Goal: Navigation & Orientation: Find specific page/section

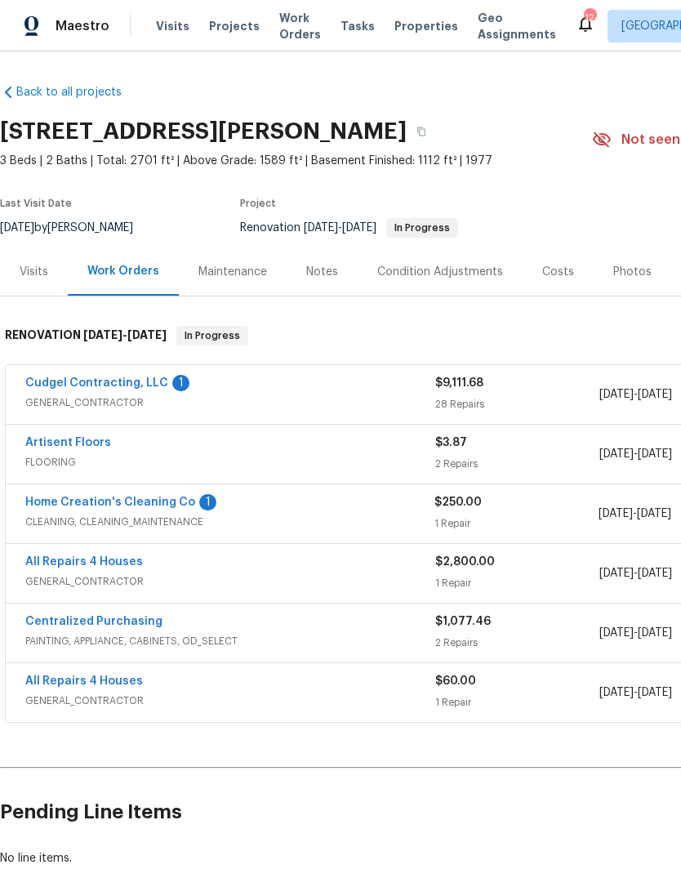
click at [172, 377] on div "1" at bounding box center [180, 383] width 17 height 16
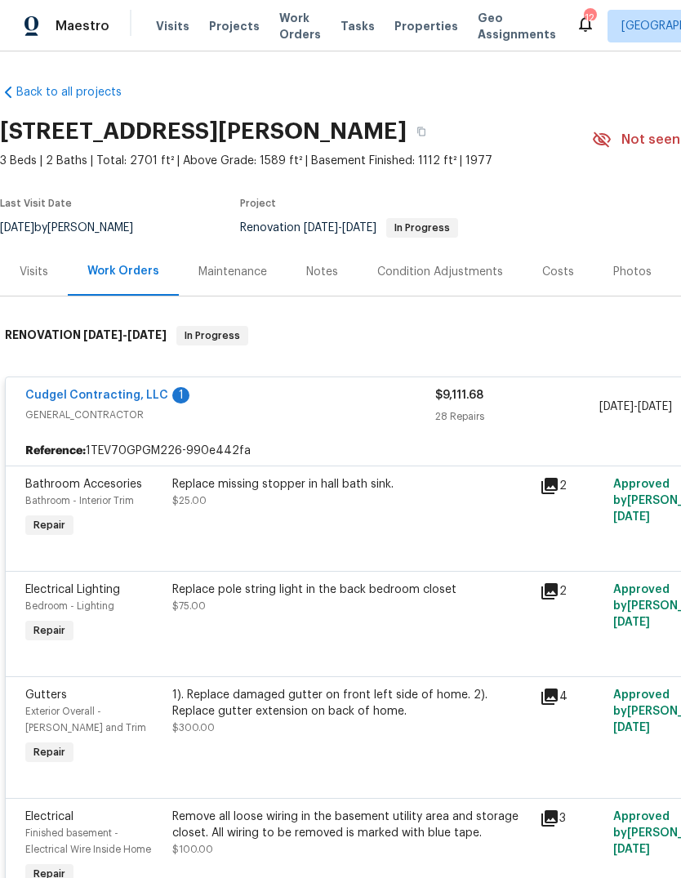
click at [146, 400] on link "Cudgel Contracting, LLC" at bounding box center [96, 394] width 143 height 11
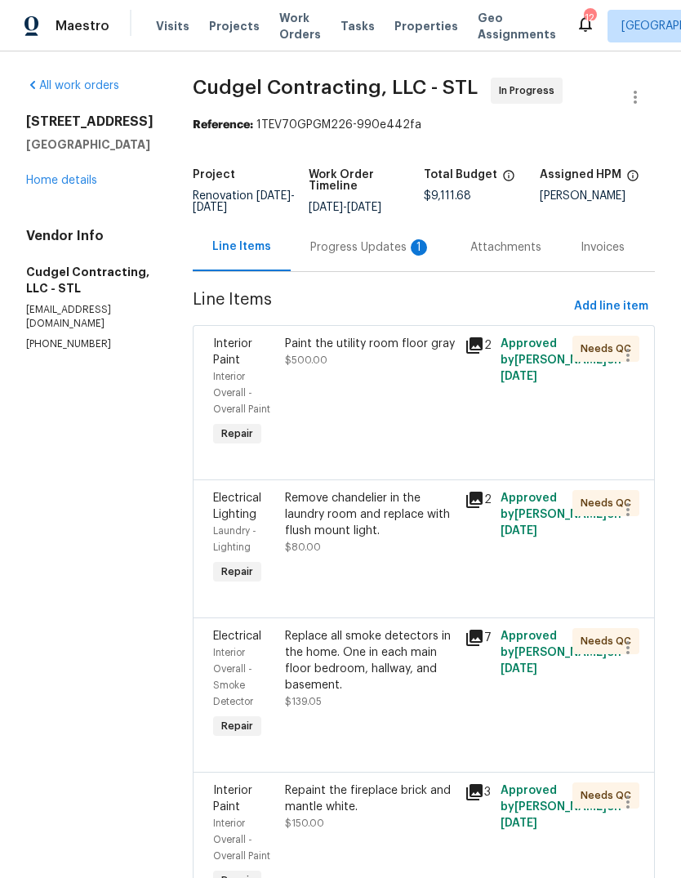
click at [417, 256] on div "Progress Updates 1" at bounding box center [370, 247] width 121 height 16
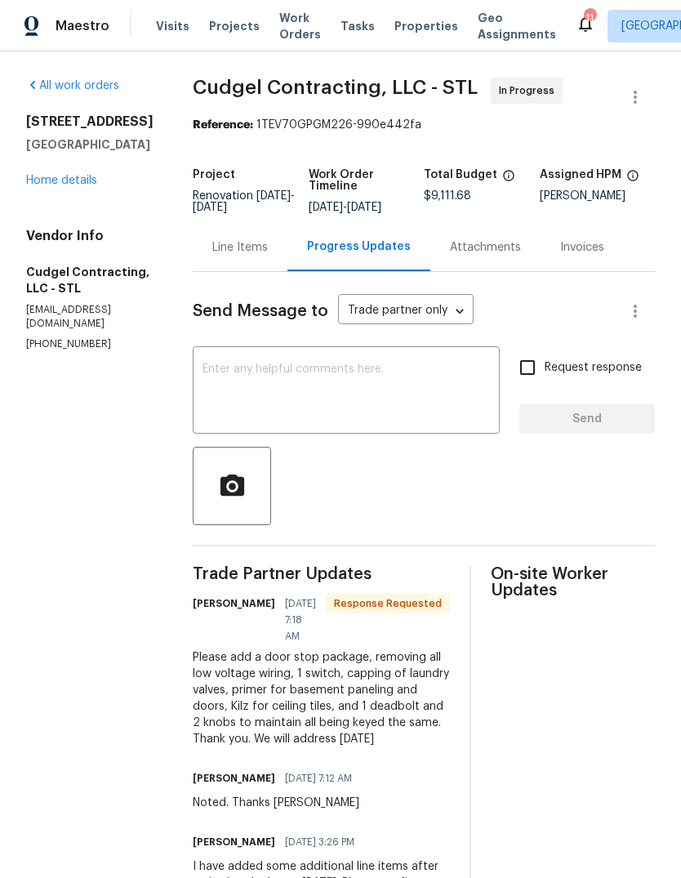
click at [266, 256] on div "Line Items" at bounding box center [240, 247] width 56 height 16
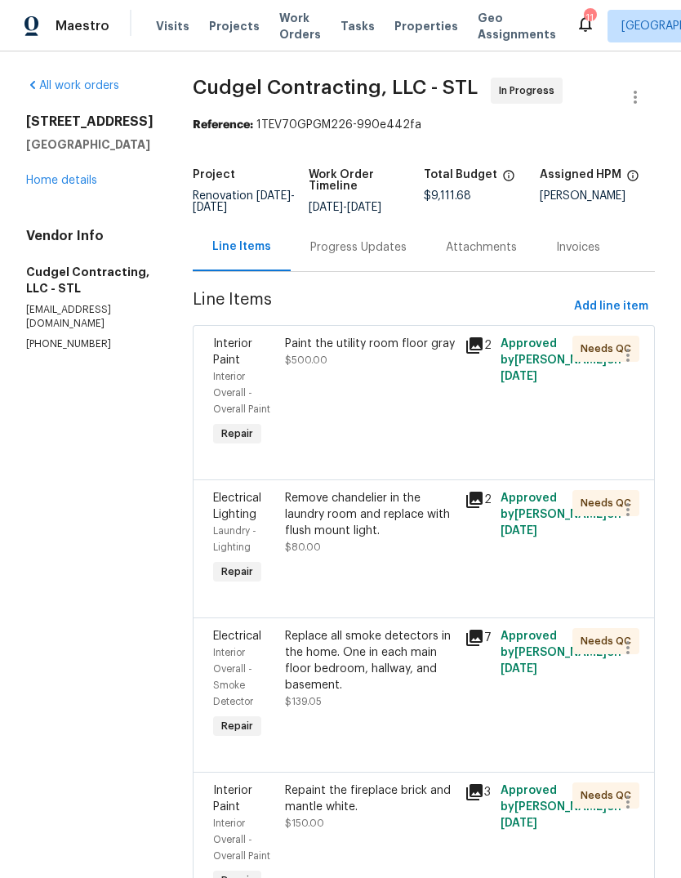
click at [78, 177] on link "Home details" at bounding box center [61, 180] width 71 height 11
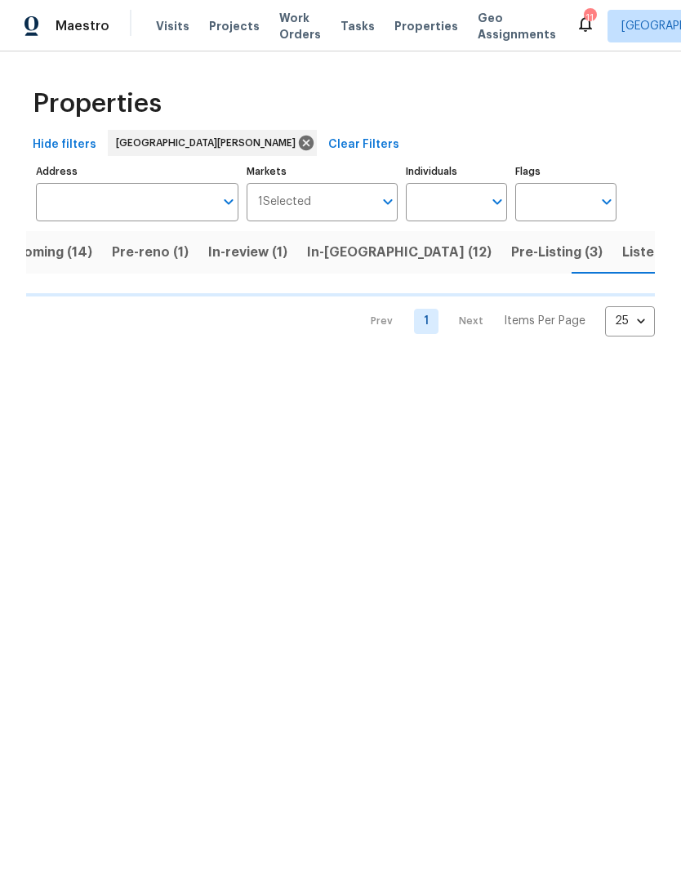
scroll to position [0, 39]
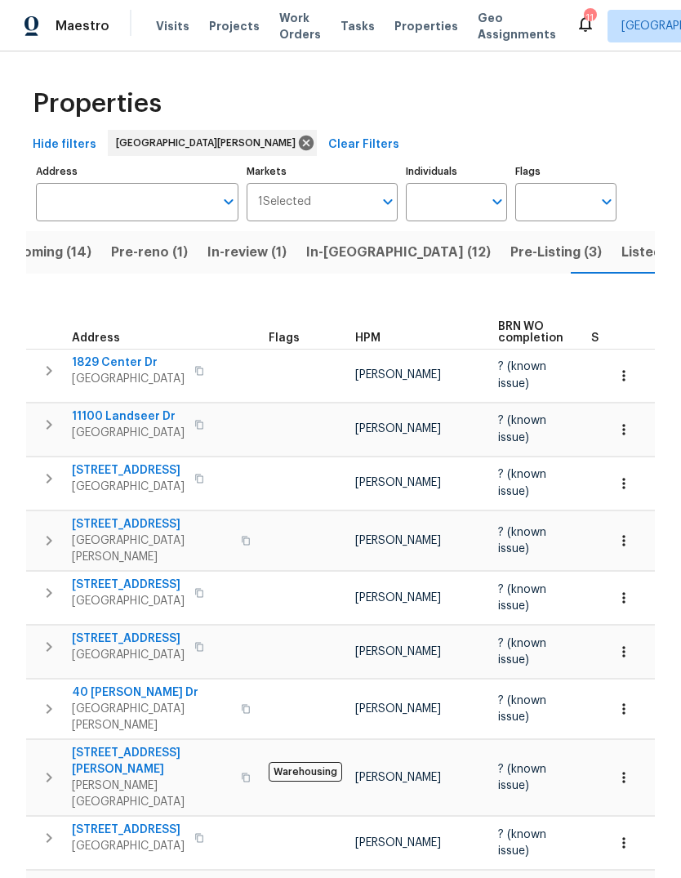
click at [371, 332] on span "HPM" at bounding box center [367, 337] width 25 height 11
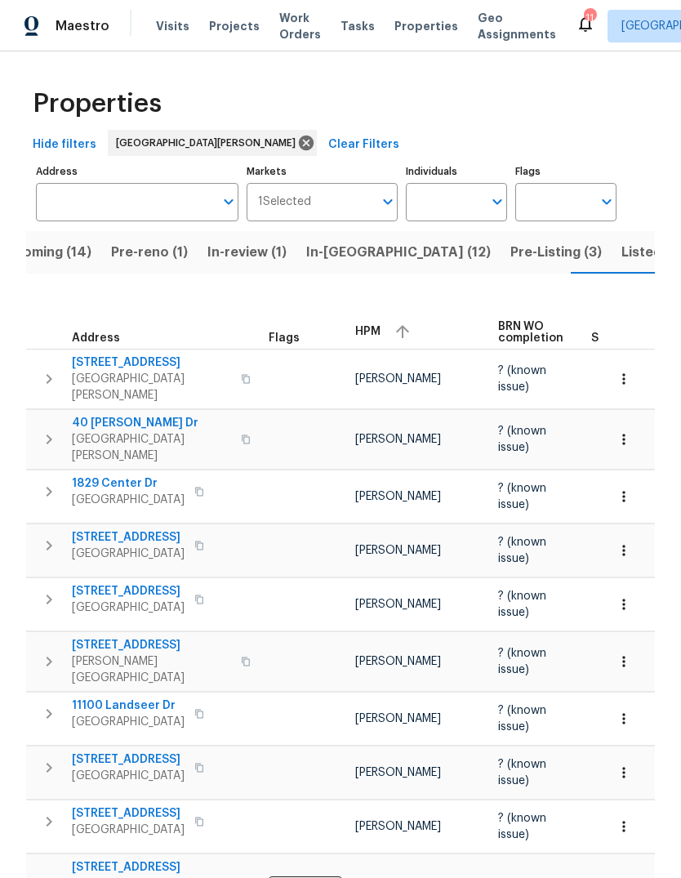
click at [380, 322] on div "HPM" at bounding box center [420, 331] width 130 height 24
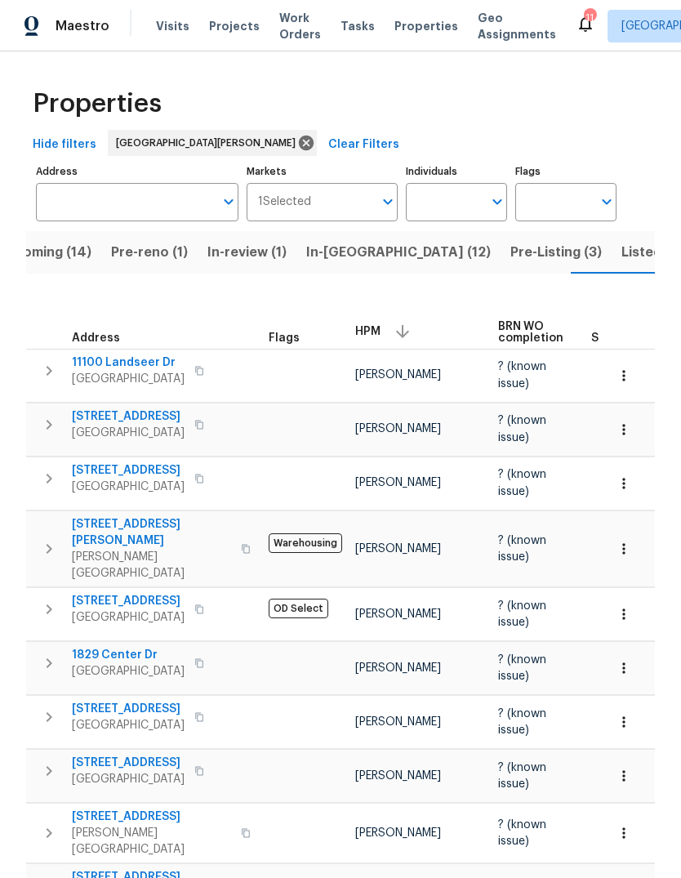
click at [510, 258] on span "Pre-Listing (3)" at bounding box center [555, 252] width 91 height 23
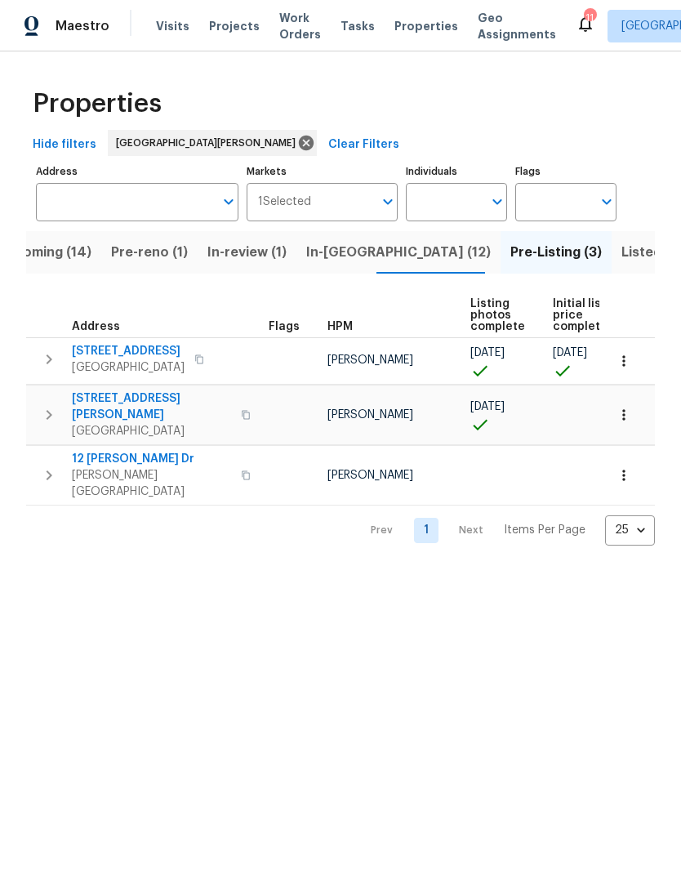
click at [633, 367] on button "button" at bounding box center [624, 361] width 36 height 36
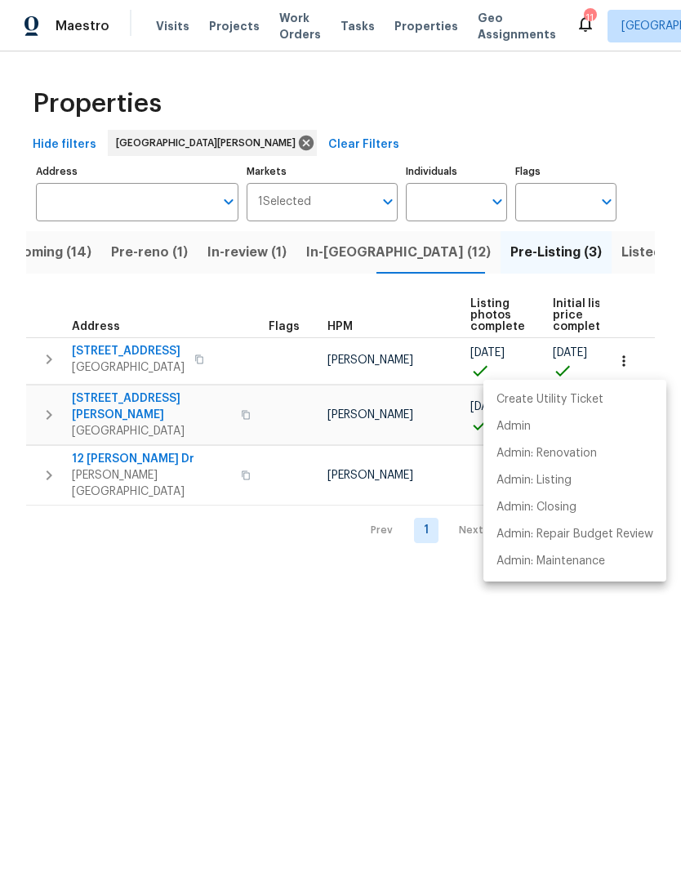
click at [407, 620] on div at bounding box center [340, 439] width 681 height 878
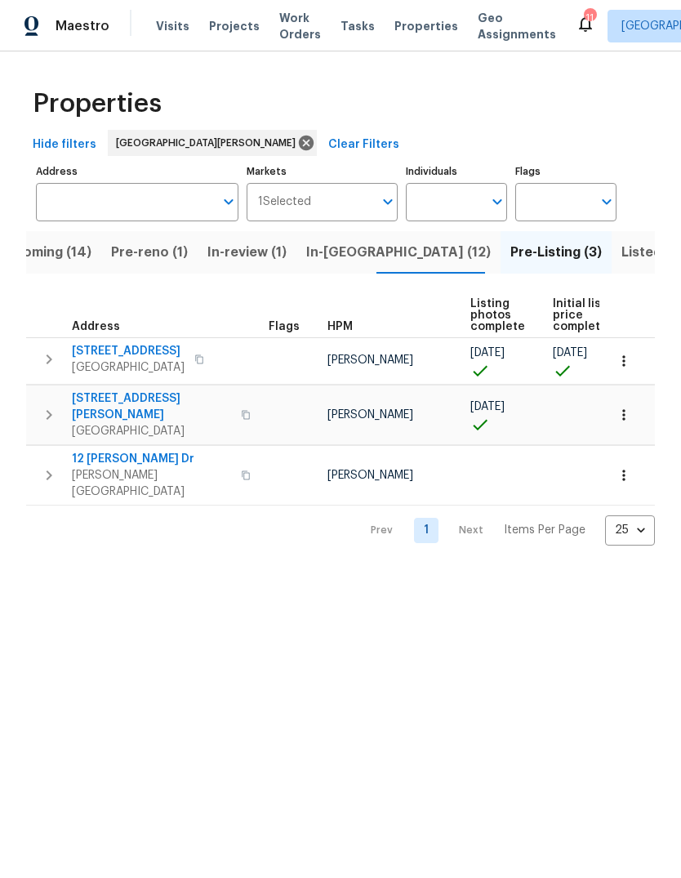
click at [156, 249] on span "Pre-reno (1)" at bounding box center [149, 252] width 77 height 23
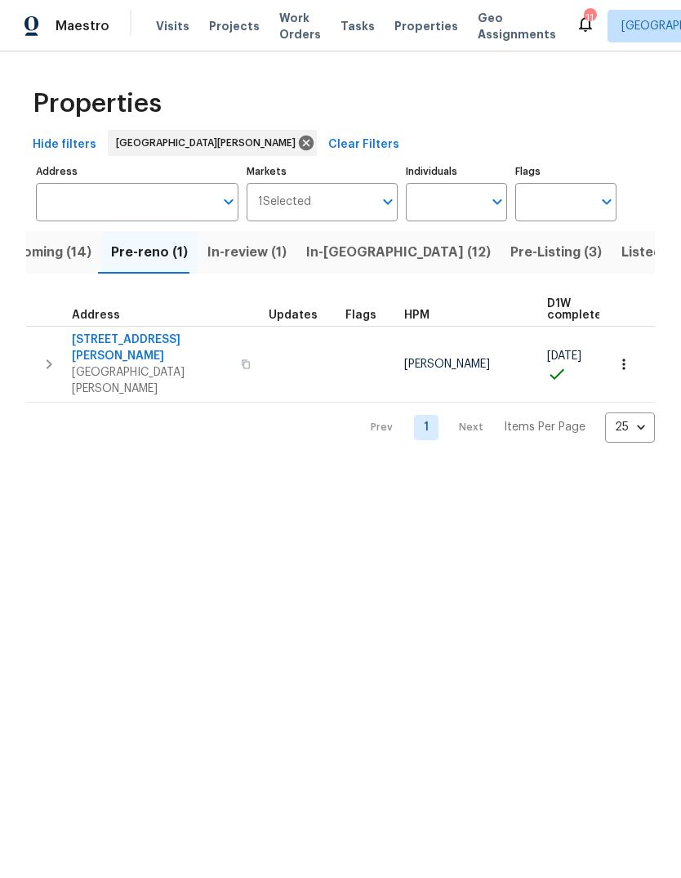
click at [63, 255] on span "Upcoming (14)" at bounding box center [44, 252] width 95 height 23
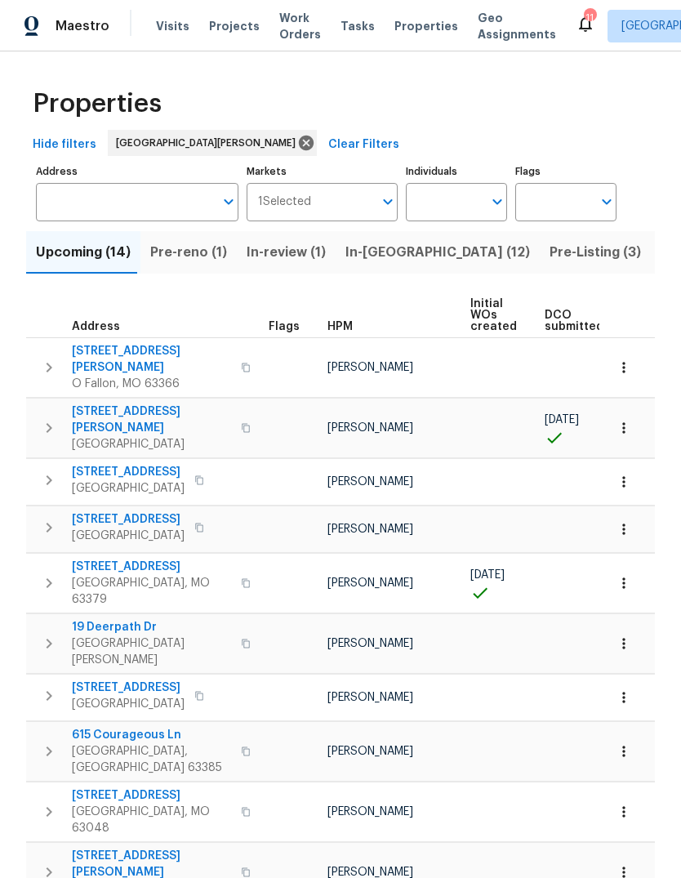
click at [175, 33] on span "Visits" at bounding box center [172, 26] width 33 height 16
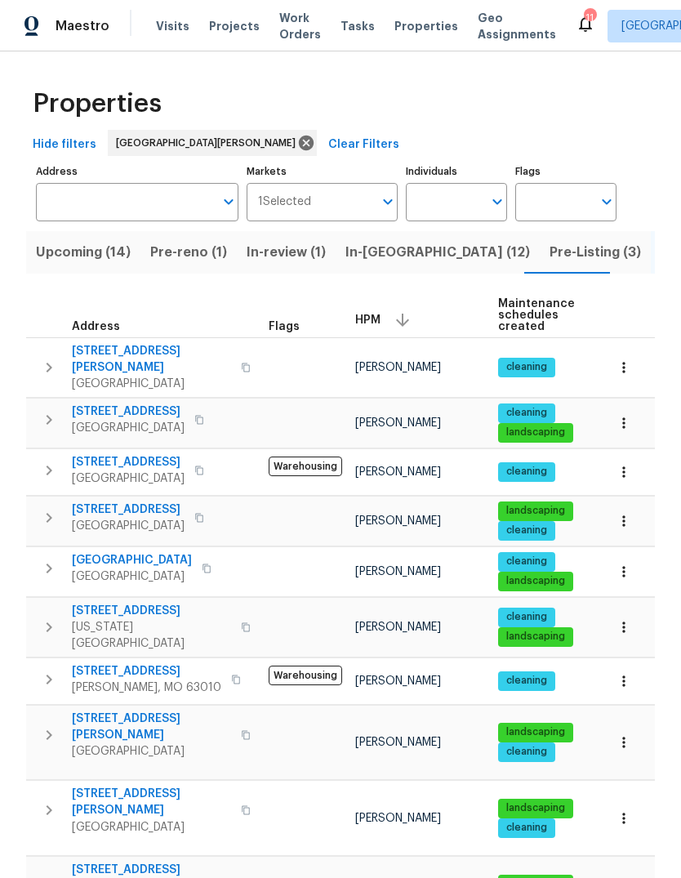
click at [401, 254] on span "In-[GEOGRAPHIC_DATA] (12)" at bounding box center [437, 252] width 184 height 23
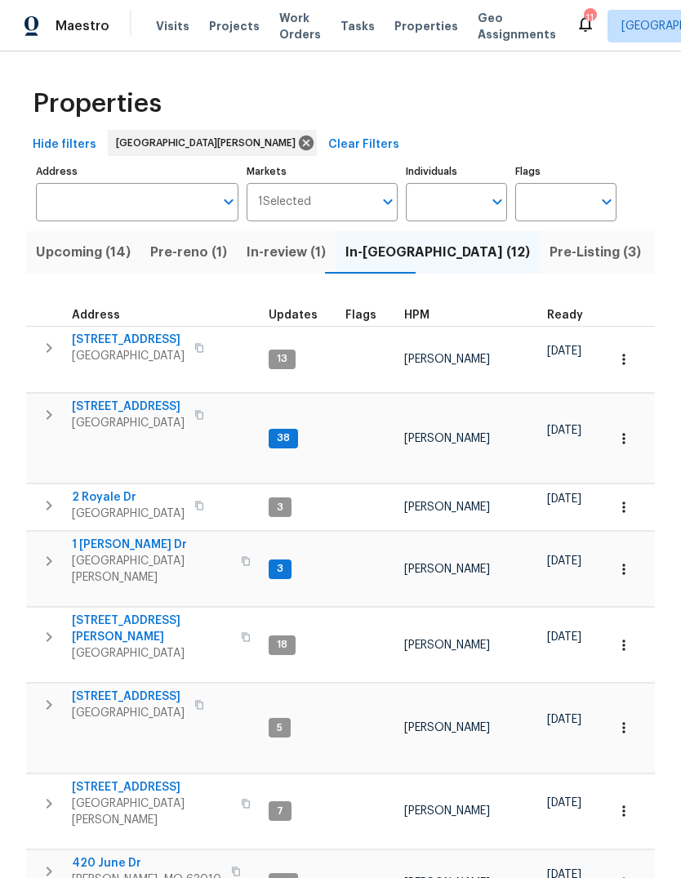
click at [425, 314] on div "HPM" at bounding box center [469, 314] width 130 height 11
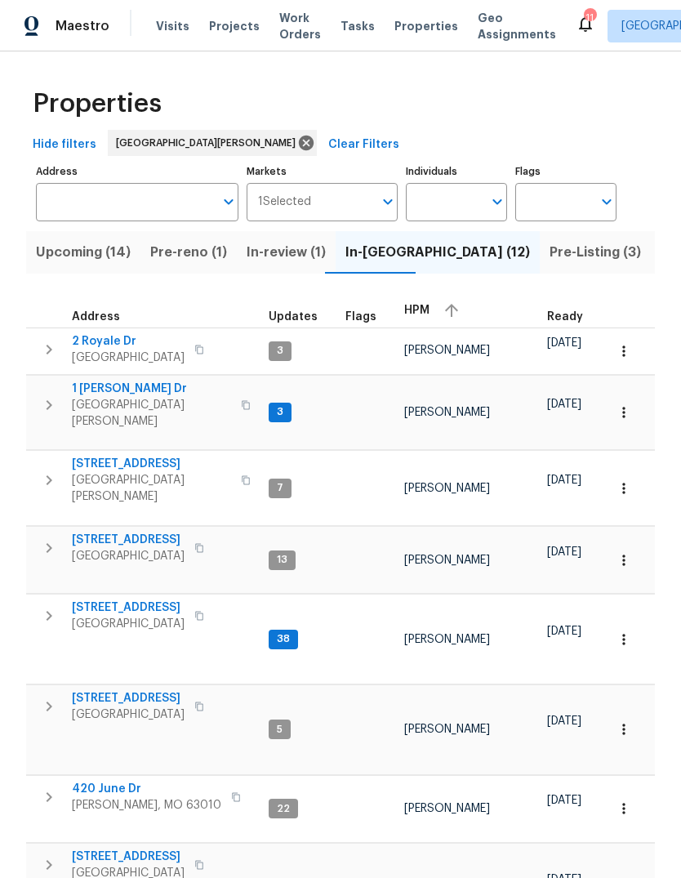
click at [422, 309] on span "HPM" at bounding box center [416, 309] width 25 height 11
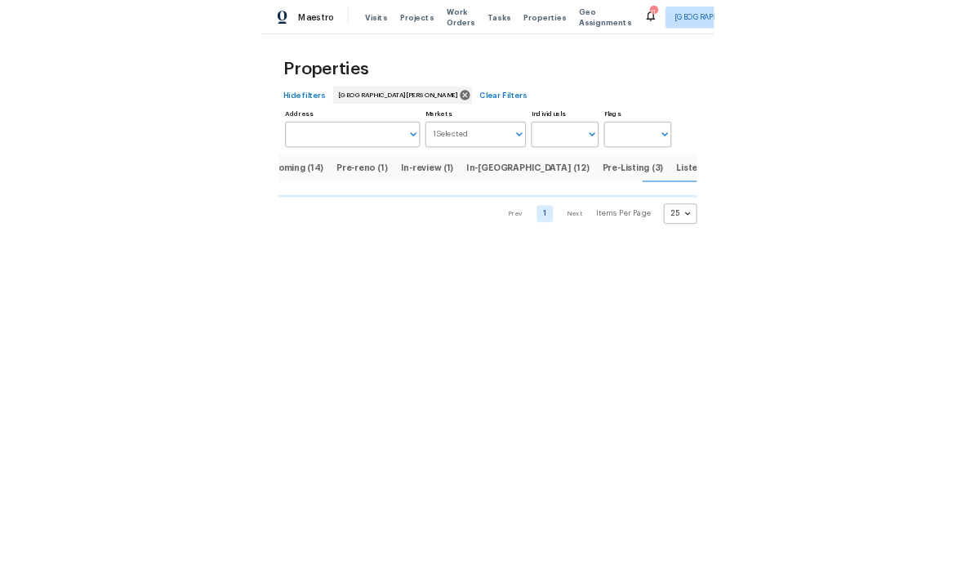
scroll to position [0, 39]
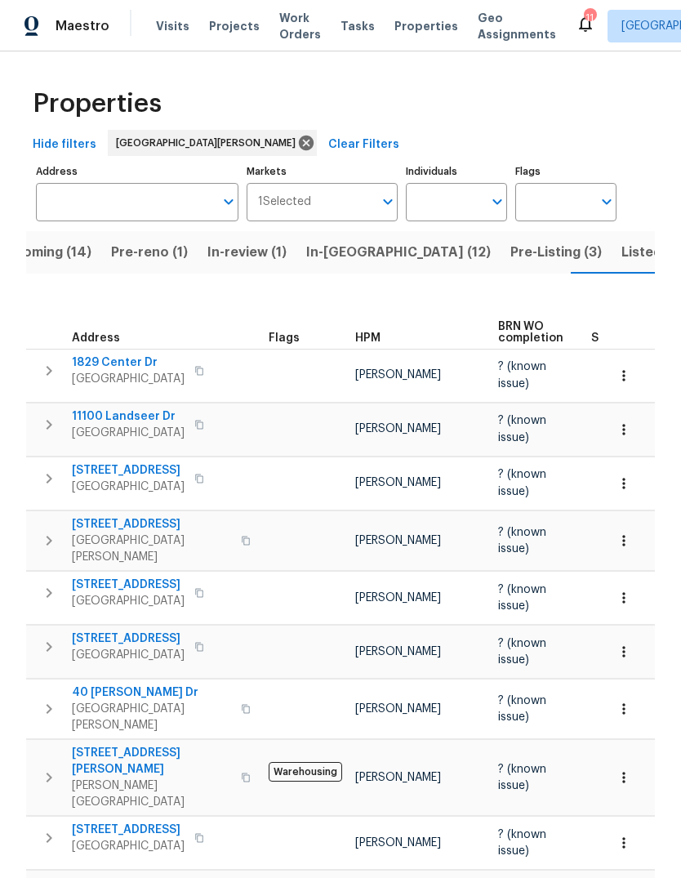
click at [500, 265] on button "Pre-Listing (3)" at bounding box center [555, 252] width 111 height 42
